Goal: Feedback & Contribution: Submit feedback/report problem

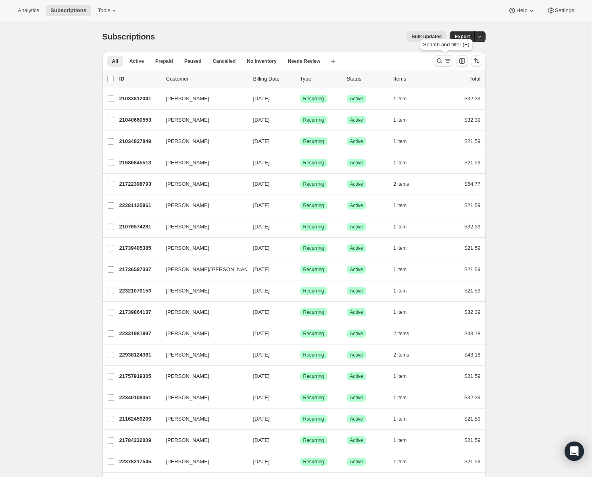
click at [451, 60] on icon "Search and filter results" at bounding box center [447, 61] width 8 height 8
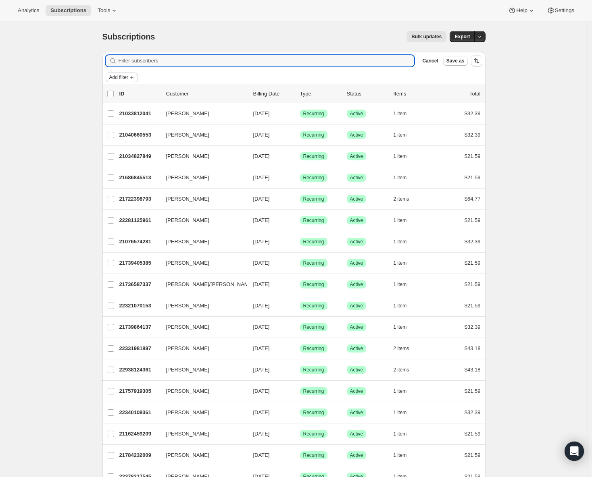
click at [116, 77] on span "Add filter" at bounding box center [118, 77] width 19 height 6
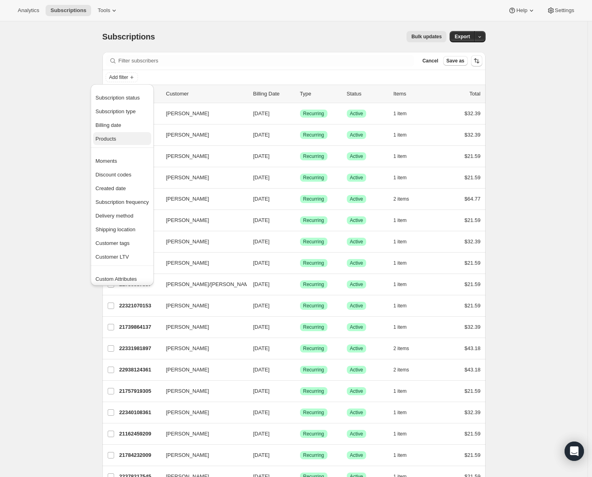
click at [107, 138] on span "Products" at bounding box center [106, 139] width 21 height 6
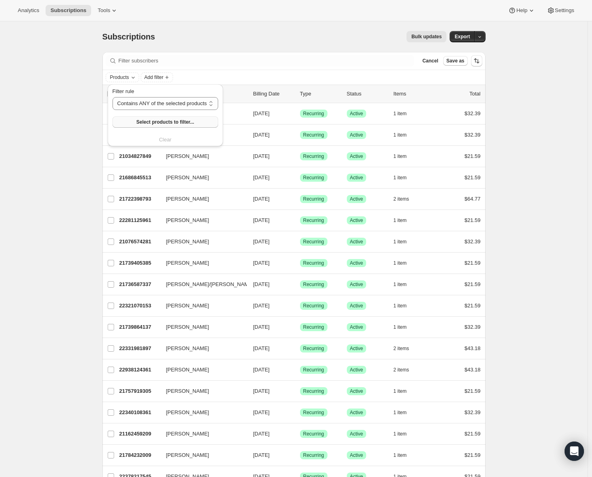
click at [162, 125] on span "Select products to filter..." at bounding box center [165, 122] width 58 height 6
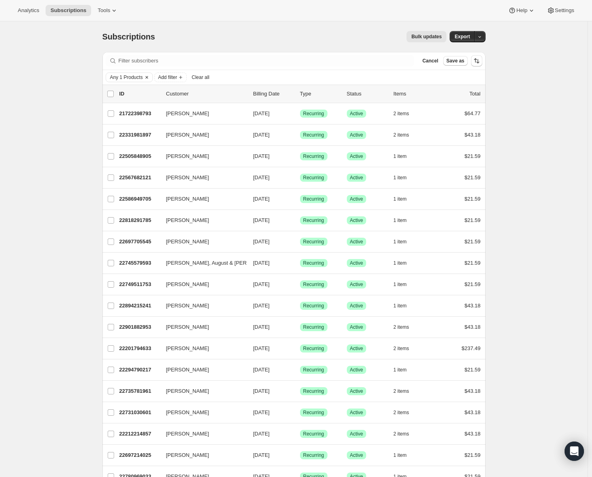
click at [148, 79] on icon "Clear" at bounding box center [146, 77] width 6 height 6
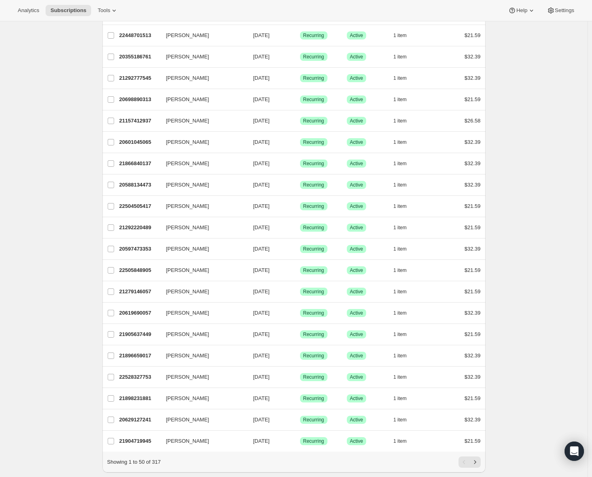
scroll to position [745, 0]
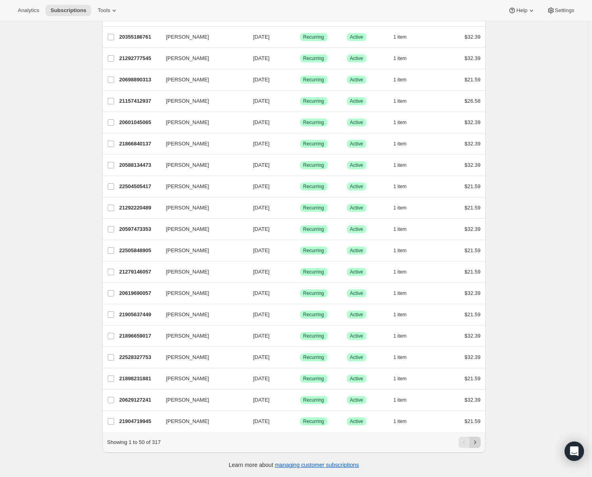
click at [477, 446] on icon "Next" at bounding box center [475, 443] width 8 height 8
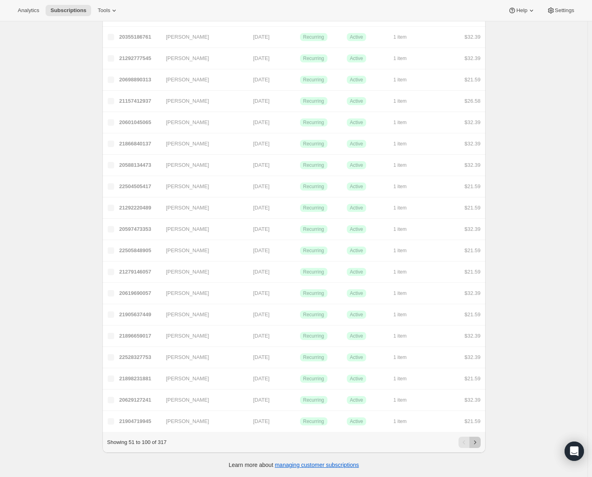
click at [477, 446] on icon "Next" at bounding box center [475, 443] width 8 height 8
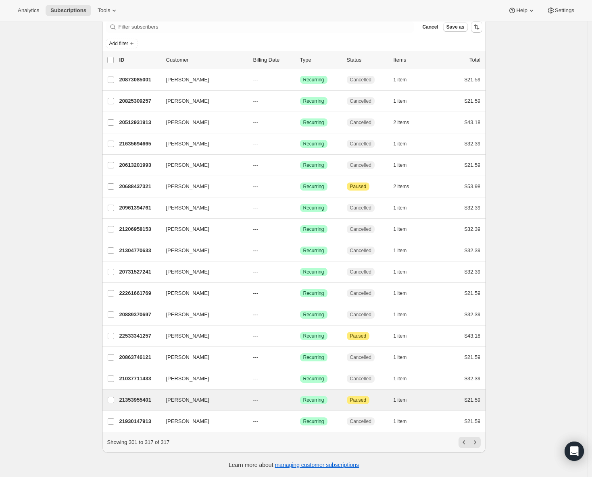
scroll to position [0, 0]
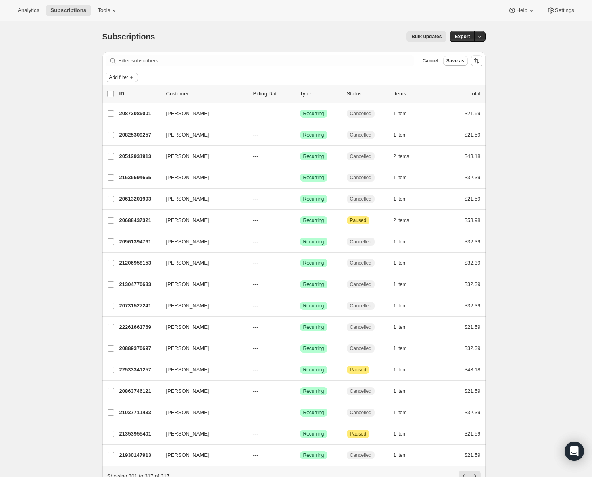
click at [127, 78] on span "Add filter" at bounding box center [118, 77] width 19 height 6
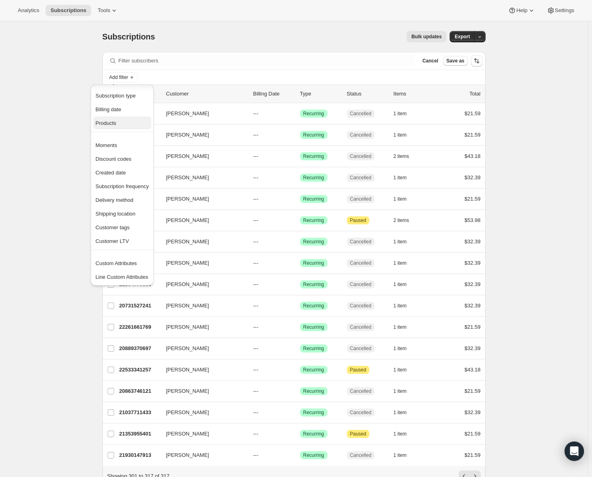
click at [118, 124] on span "Products" at bounding box center [122, 123] width 53 height 8
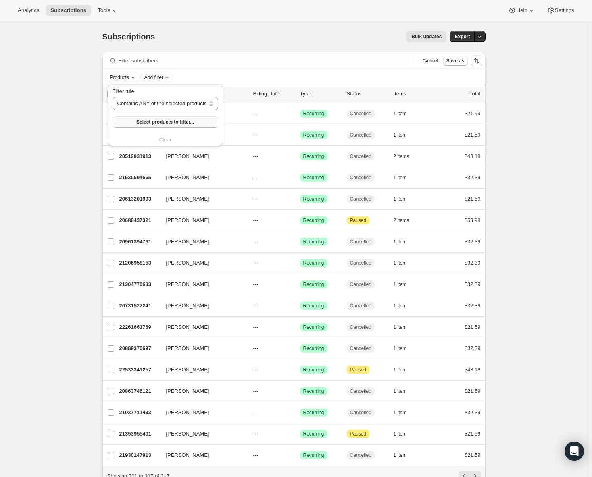
click at [187, 120] on span "Select products to filter..." at bounding box center [165, 122] width 58 height 6
click at [359, 54] on div "Filter subscribers Cancel Save as" at bounding box center [293, 61] width 383 height 18
click at [100, 14] on button "Tools" at bounding box center [108, 10] width 30 height 11
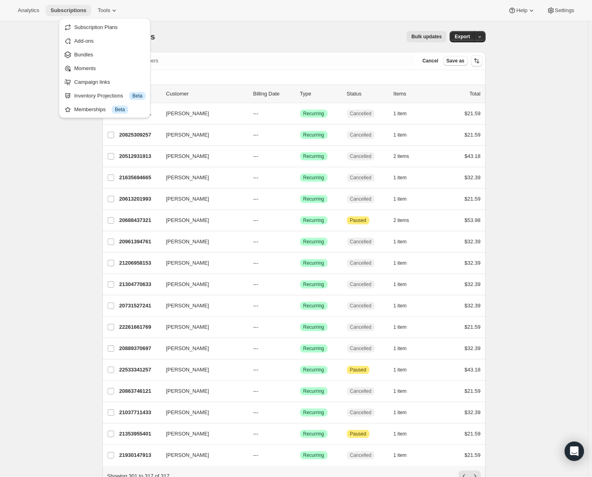
click at [53, 12] on span "Subscriptions" at bounding box center [68, 10] width 36 height 6
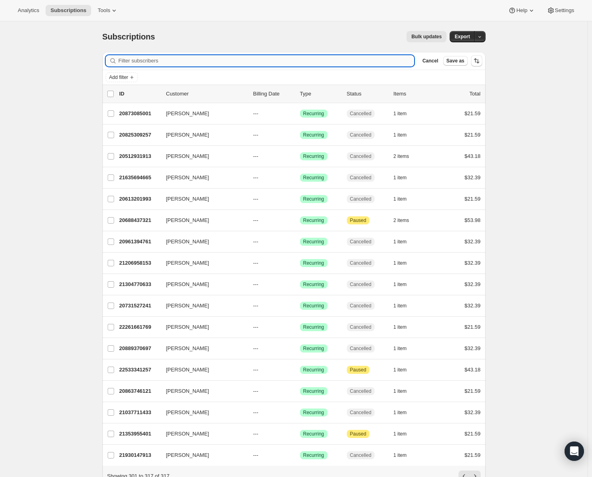
click at [154, 62] on input "Filter subscribers" at bounding box center [266, 60] width 296 height 11
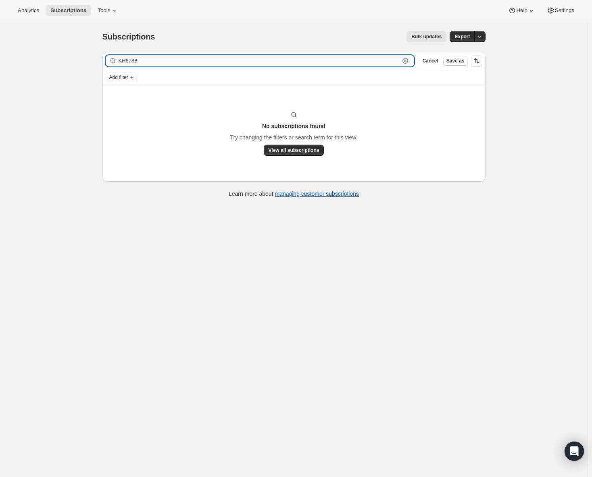
click at [153, 61] on input "KH6788" at bounding box center [258, 60] width 281 height 11
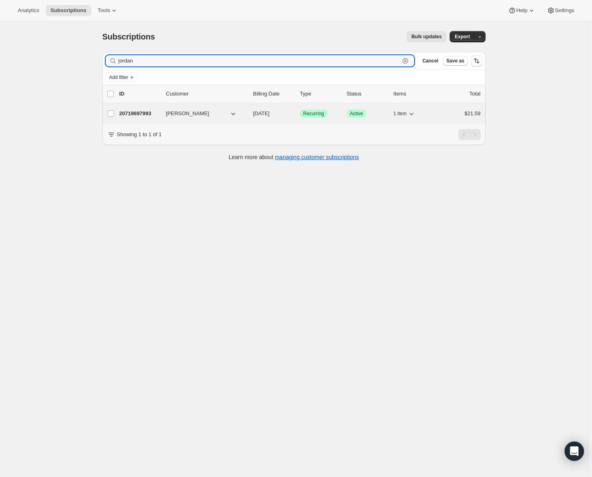
type input "jordan"
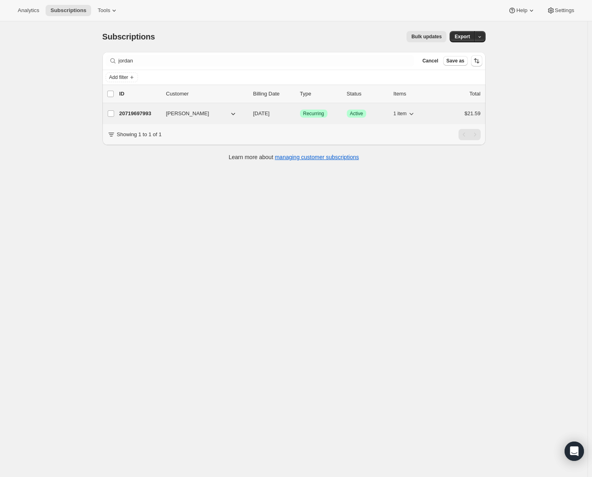
click at [142, 115] on p "20719697993" at bounding box center [139, 114] width 40 height 8
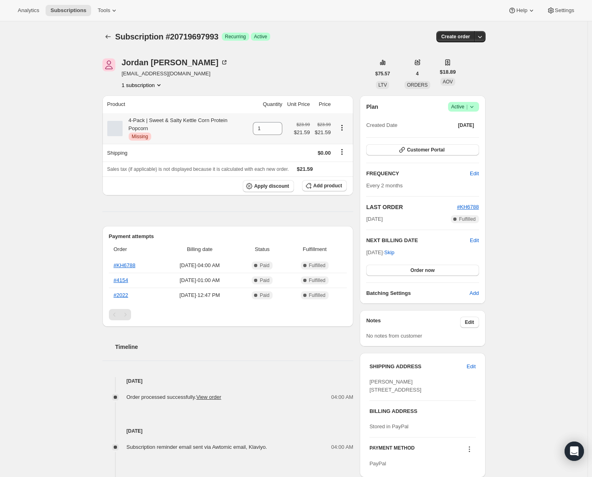
click at [343, 125] on icon "Product actions" at bounding box center [342, 128] width 8 height 8
click at [202, 133] on th "4-Pack | Sweet & Salty Kettle Corn Protein Popcorn Critical Missing" at bounding box center [176, 128] width 148 height 31
click at [156, 119] on div "4-Pack | Sweet & Salty Kettle Corn Protein Popcorn Critical Missing" at bounding box center [186, 128] width 126 height 24
click at [104, 181] on th "Apply discount Add product" at bounding box center [227, 186] width 251 height 19
click at [575, 449] on icon "Open Intercom Messenger" at bounding box center [573, 451] width 9 height 10
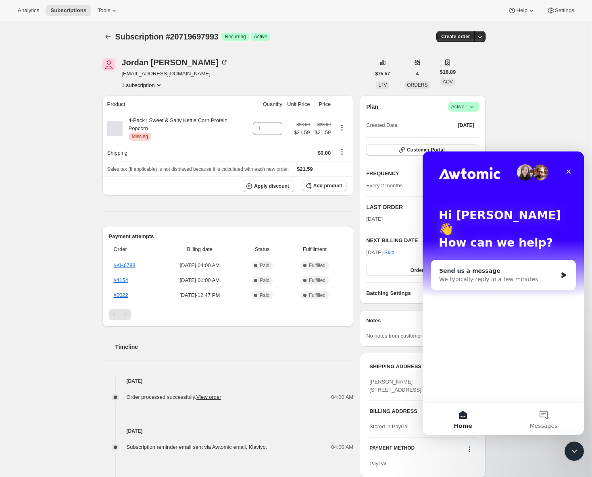
click at [510, 267] on div "Send us a message" at bounding box center [498, 271] width 118 height 8
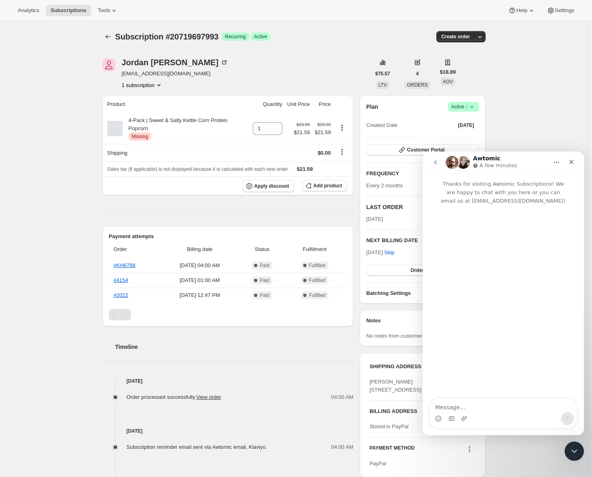
click at [474, 405] on textarea "Message…" at bounding box center [503, 406] width 148 height 14
drag, startPoint x: 518, startPoint y: 408, endPoint x: 421, endPoint y: 407, distance: 96.7
click html "Awtomic A few minutes Thanks for visiting Awtomic Subscriptions! We are happy t…"
paste textarea "Last month (around [DATE]–[DATE]), the Kettle Corn product was replaced with a …"
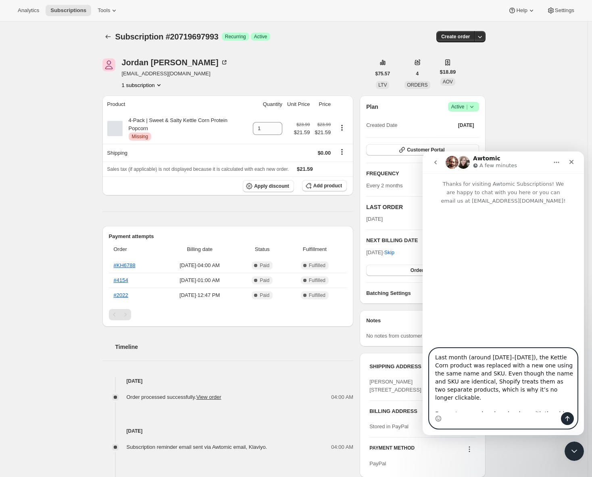
drag, startPoint x: 459, startPoint y: 389, endPoint x: 492, endPoint y: 393, distance: 32.4
click at [492, 393] on textarea "Last month (around [DATE]–[DATE]), the Kettle Corn product was replaced with a …" at bounding box center [503, 381] width 148 height 64
click at [542, 392] on textarea "Last month (around [DATE]–[DATE]), the Kettle Corn product was replaced with a …" at bounding box center [503, 381] width 148 height 64
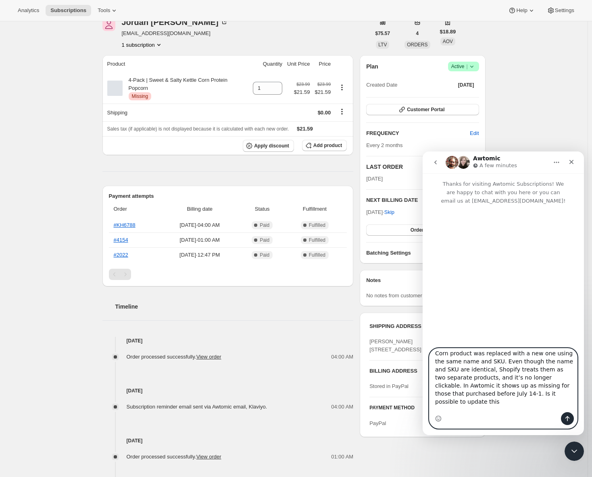
scroll to position [39, 0]
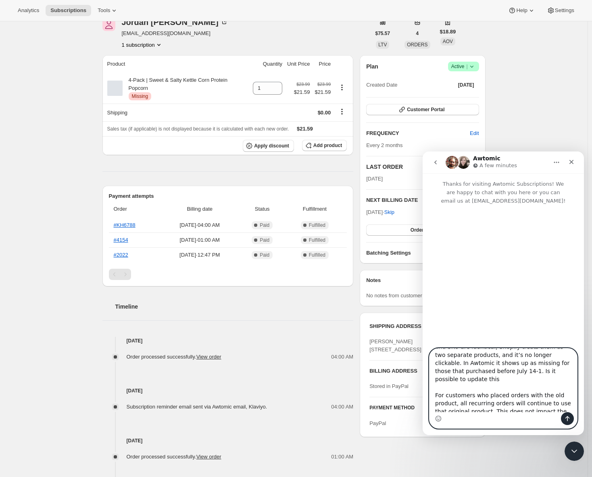
drag, startPoint x: 529, startPoint y: 388, endPoint x: 540, endPoint y: 406, distance: 21.4
click at [540, 406] on textarea "Last month (around [DATE]–[DATE]), the Kettle Corn product was replaced with a …" at bounding box center [503, 381] width 148 height 64
click at [535, 368] on textarea "Last month (around [DATE]–[DATE]), the Kettle Corn product was replaced with a …" at bounding box center [503, 381] width 148 height 64
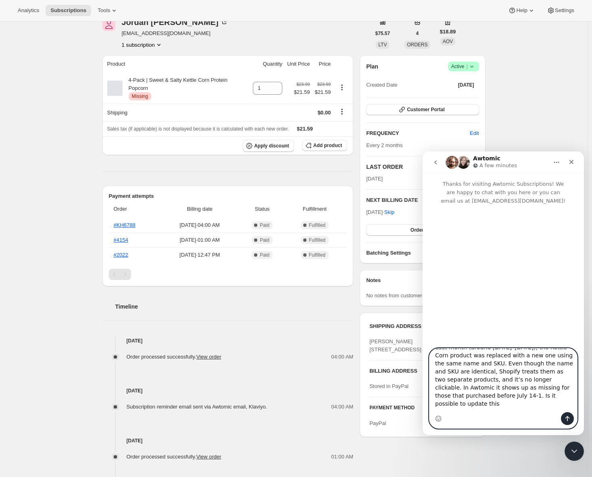
scroll to position [0, 0]
drag, startPoint x: 534, startPoint y: 368, endPoint x: 534, endPoint y: 391, distance: 23.4
click at [534, 391] on textarea "Last month (around [DATE]–[DATE]), the Kettle Corn product was replaced with a …" at bounding box center [503, 381] width 148 height 64
click at [435, 406] on textarea "Last month (around [DATE]–[DATE]), the Kettle Corn product was replaced with a …" at bounding box center [503, 381] width 148 height 64
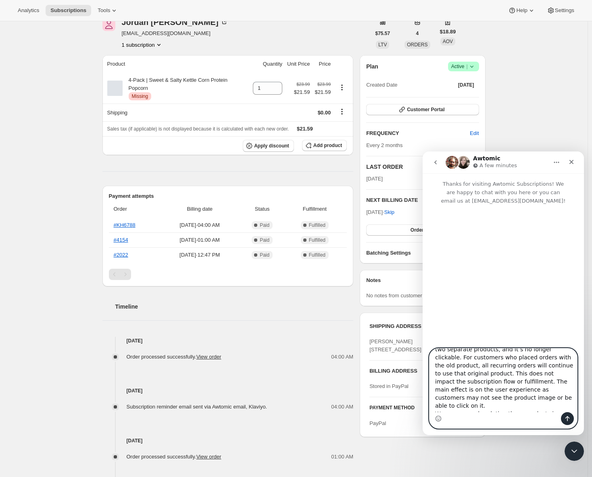
click at [436, 405] on textarea "Last month (around [DATE]–[DATE]), the Kettle Corn product was replaced with a …" at bounding box center [503, 381] width 148 height 64
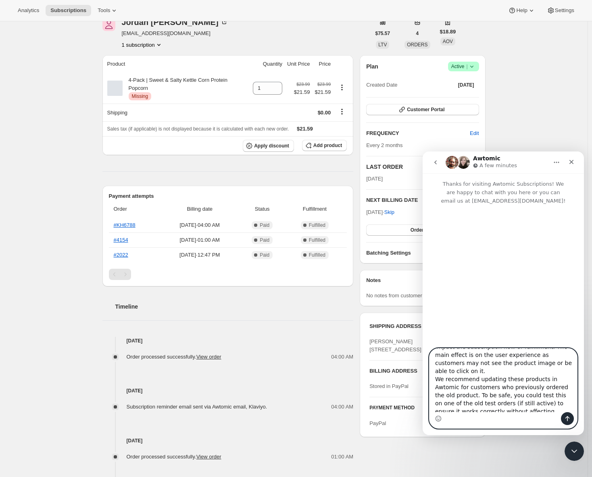
drag, startPoint x: 499, startPoint y: 405, endPoint x: 439, endPoint y: 374, distance: 67.6
click at [439, 374] on textarea "Last month (around [DATE]–[DATE]), the Kettle Corn product was replaced with a …" at bounding box center [503, 381] width 148 height 64
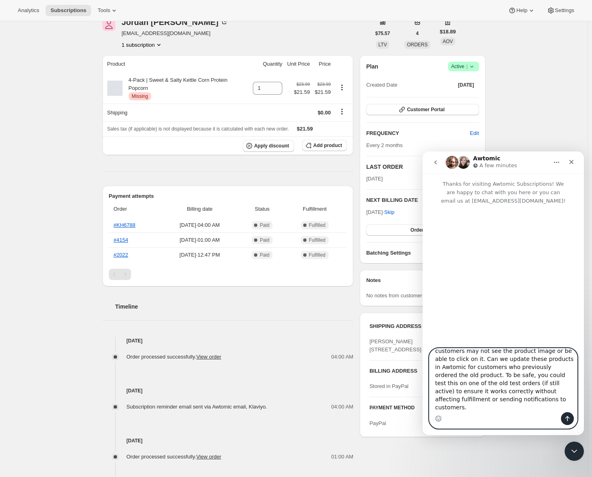
drag, startPoint x: 468, startPoint y: 386, endPoint x: 516, endPoint y: 406, distance: 52.6
click at [516, 406] on textarea "Last month (around [DATE]–[DATE]), the Kettle Corn product was replaced with a …" at bounding box center [503, 381] width 148 height 64
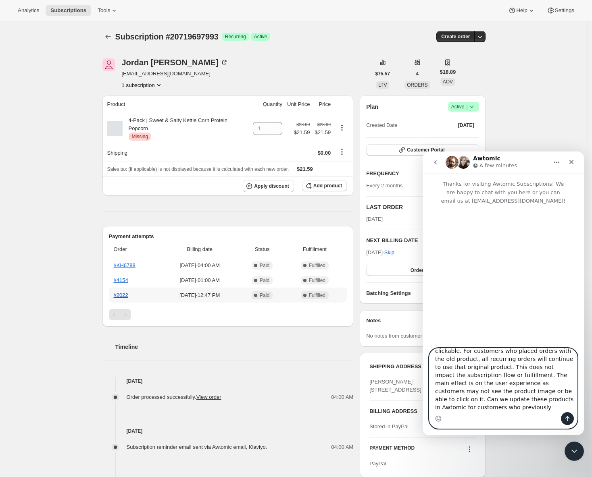
scroll to position [55, 0]
type textarea "Last month (around [DATE]–[DATE]), the Kettle Corn product was replaced with a …"
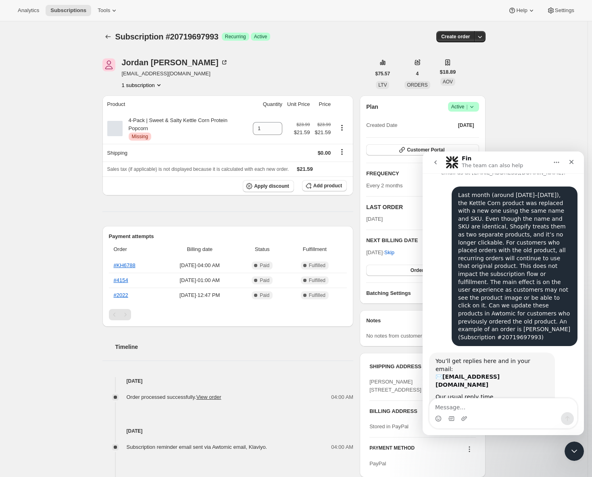
scroll to position [29, 0]
